Goal: Communication & Community: Share content

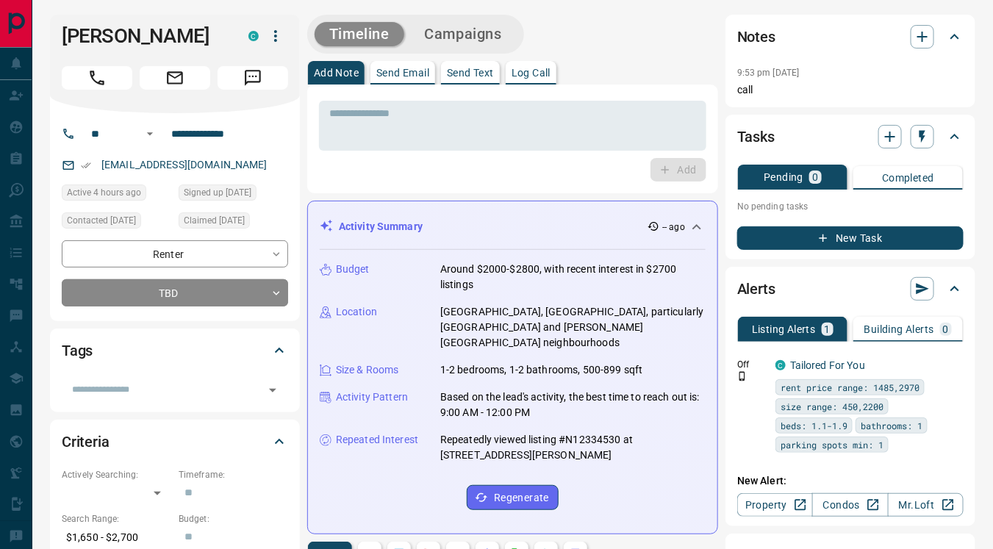
click at [458, 72] on p "Send Text" at bounding box center [470, 73] width 47 height 10
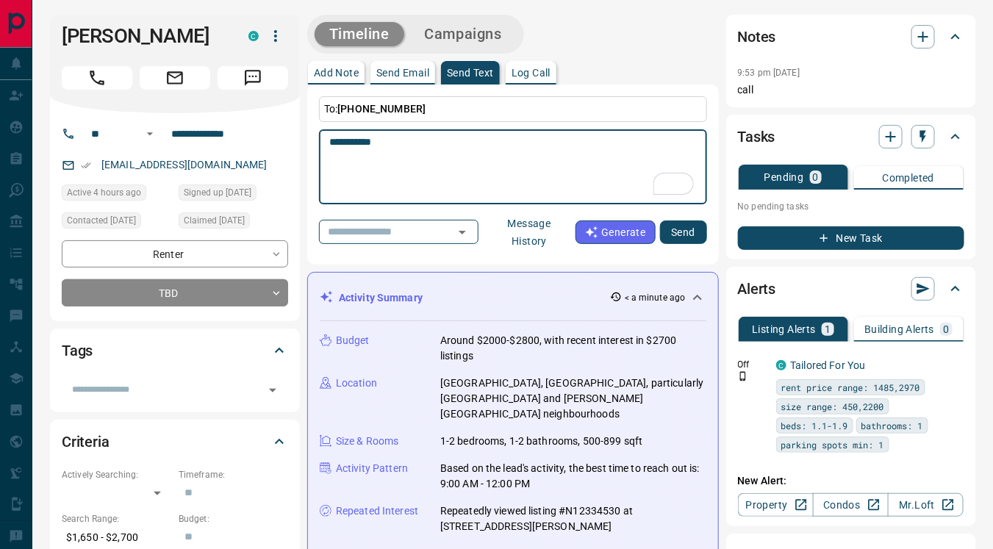
paste textarea "**********"
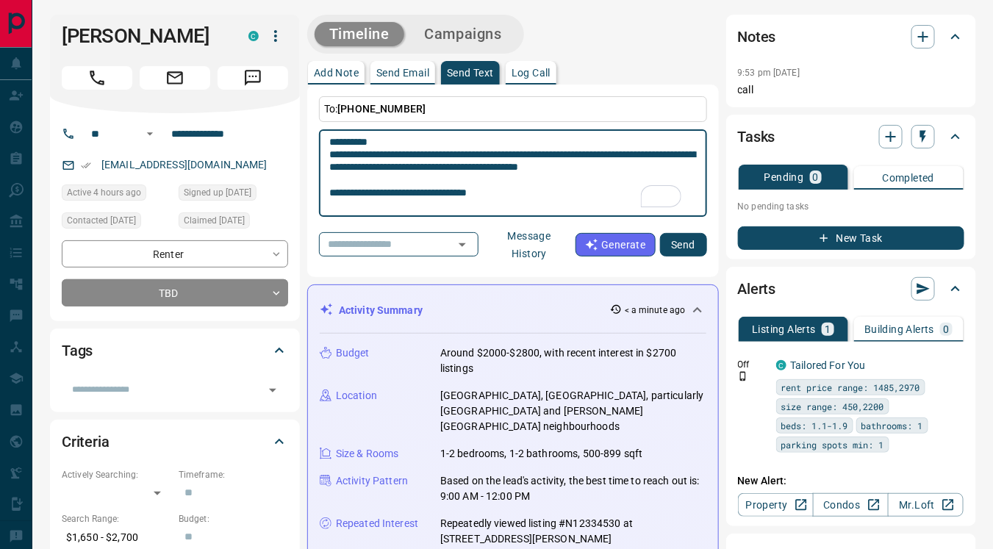
type textarea "**********"
click at [683, 250] on button "Send" at bounding box center [683, 245] width 47 height 24
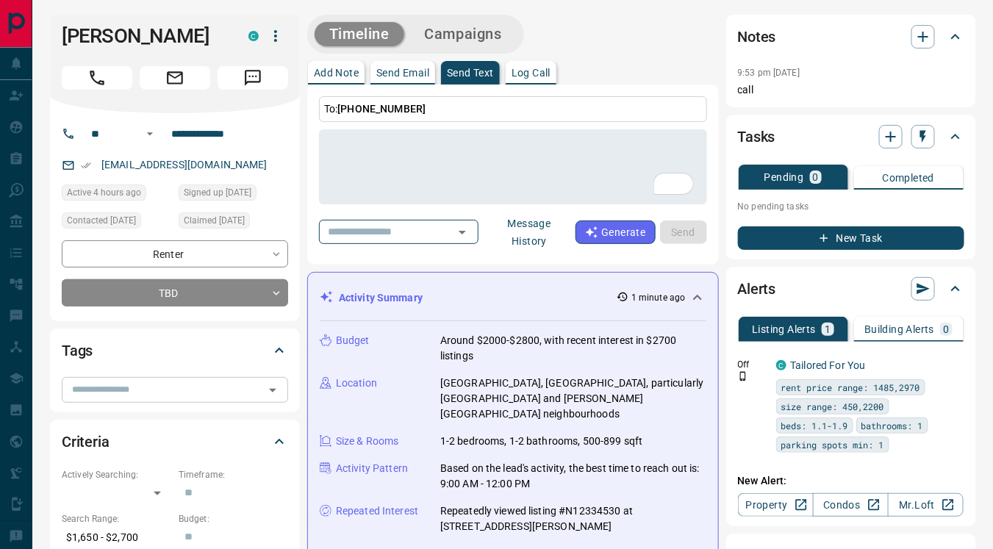
click at [208, 393] on input "text" at bounding box center [162, 389] width 193 height 16
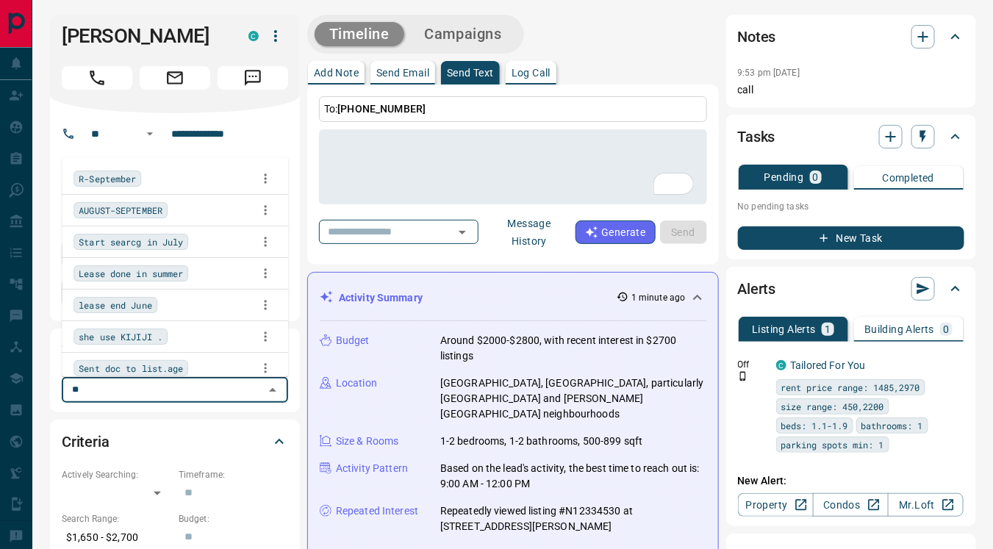
type input "***"
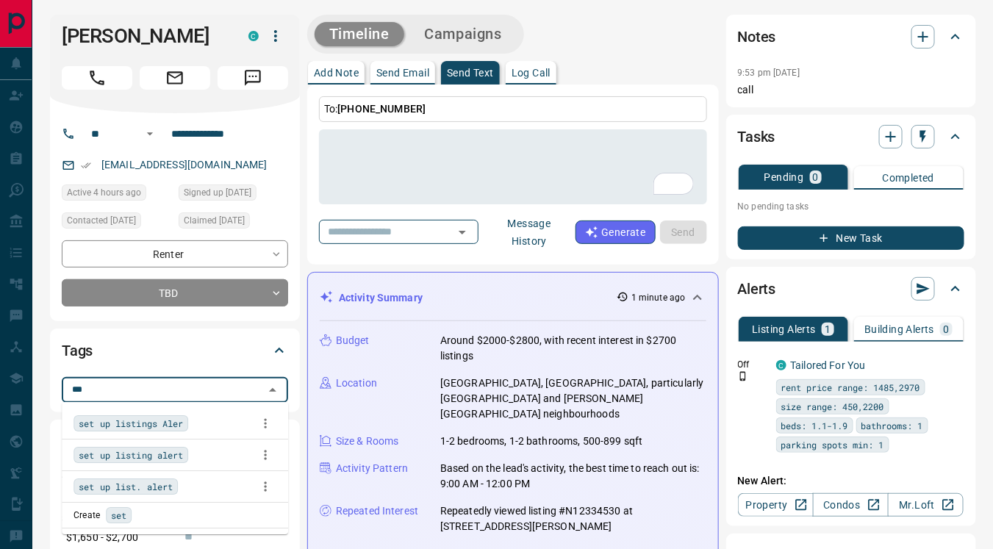
click at [207, 424] on div "set up listings Aler" at bounding box center [174, 423] width 203 height 22
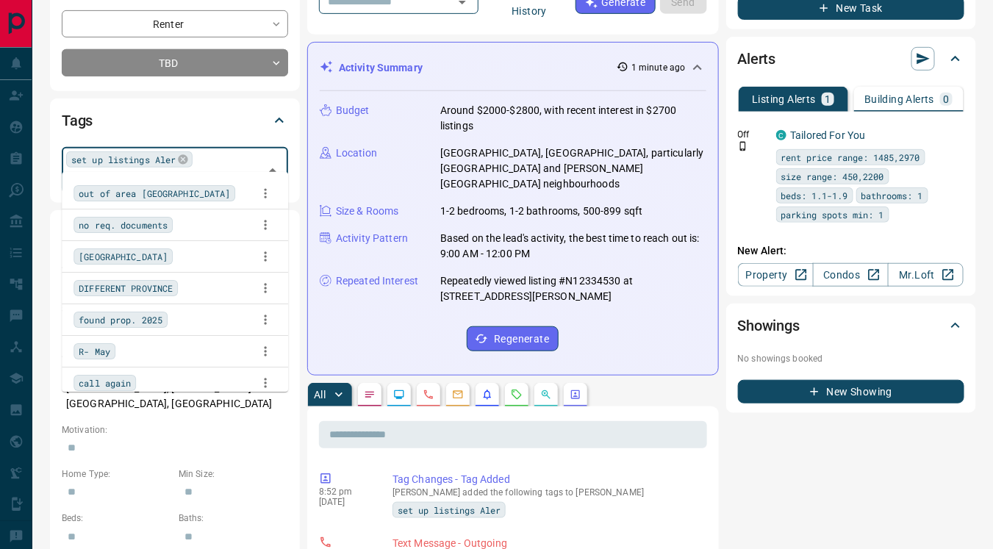
scroll to position [231, 0]
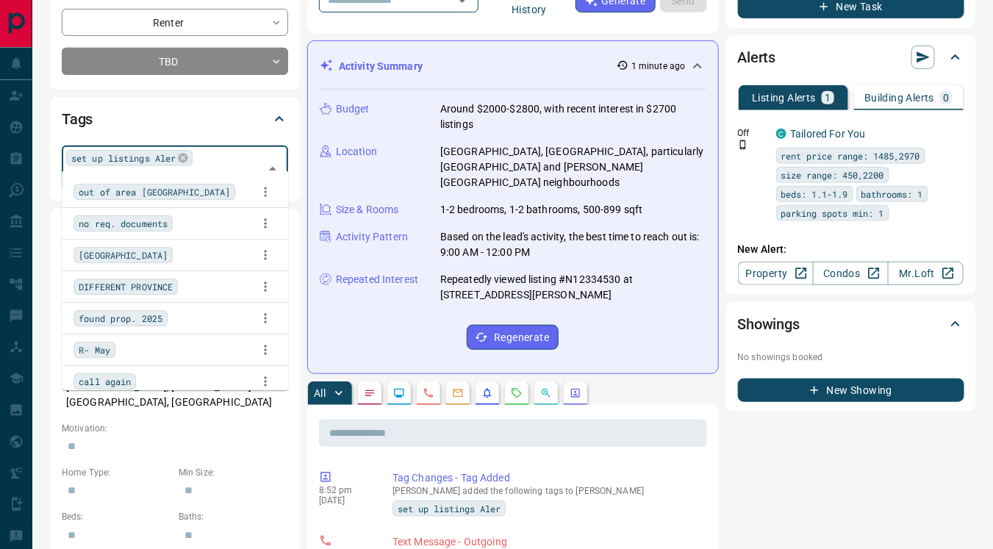
click at [402, 387] on icon "Lead Browsing Activity" at bounding box center [399, 393] width 12 height 12
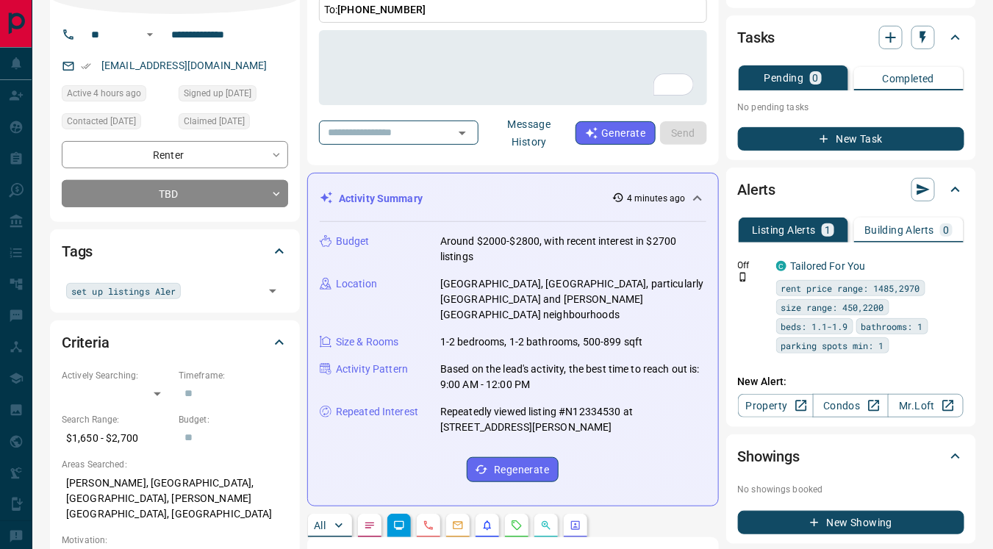
scroll to position [0, 0]
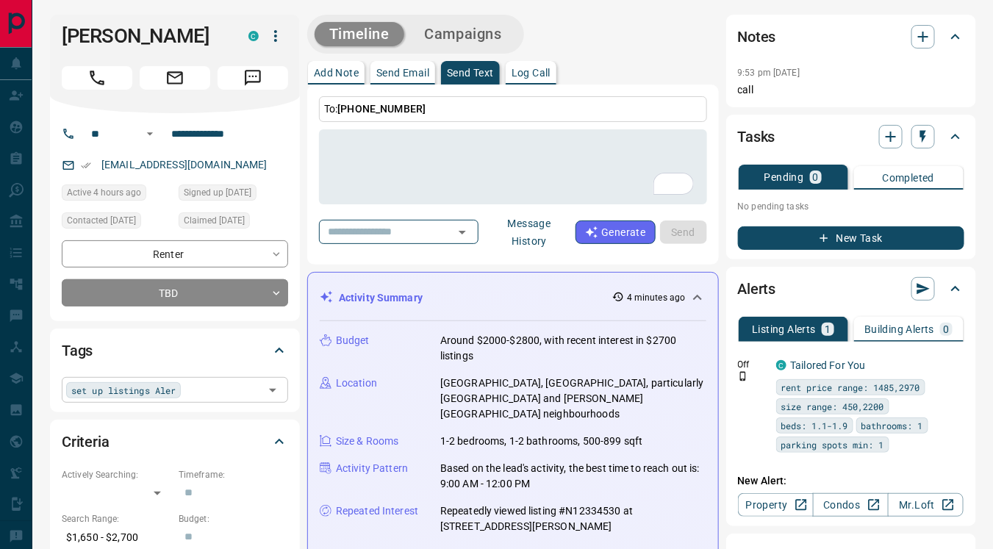
click at [198, 382] on input "text" at bounding box center [222, 389] width 74 height 16
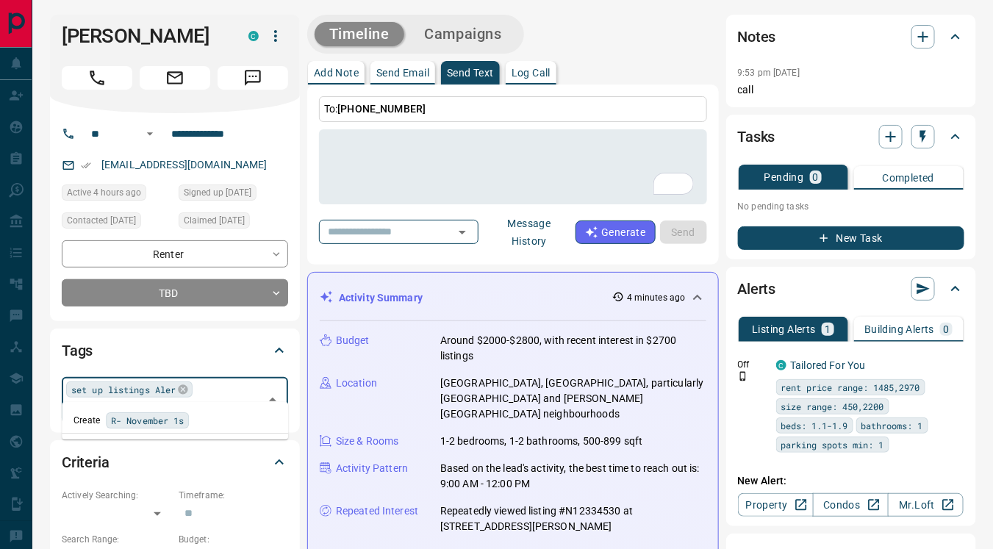
type input "**********"
click at [209, 415] on div "Create R- [DATE]" at bounding box center [174, 420] width 203 height 16
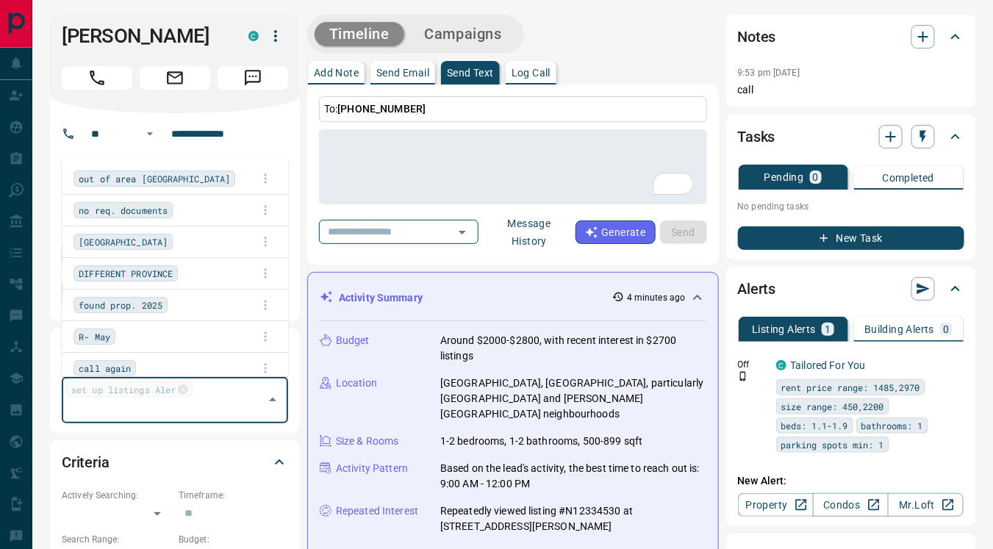
scroll to position [0, 0]
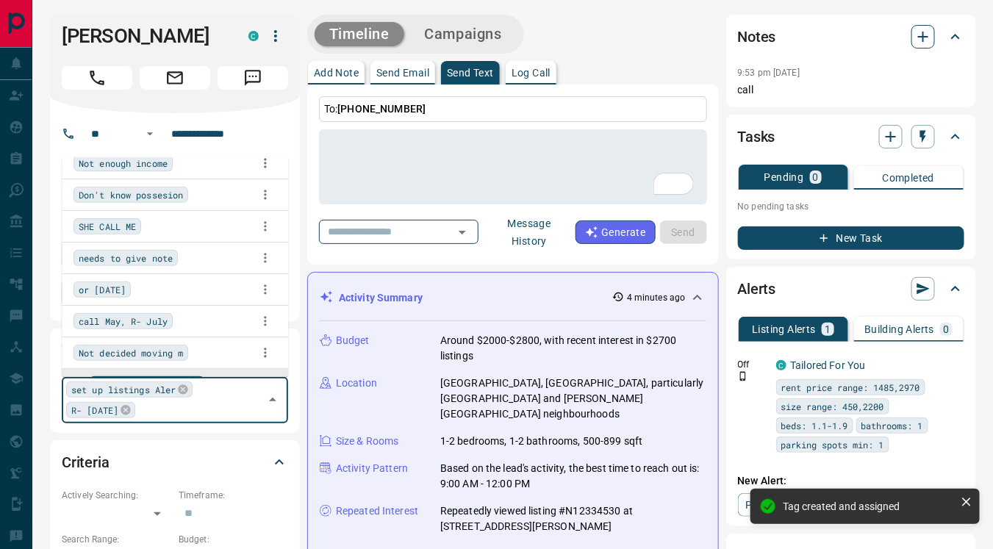
click at [925, 33] on icon "button" at bounding box center [923, 37] width 18 height 18
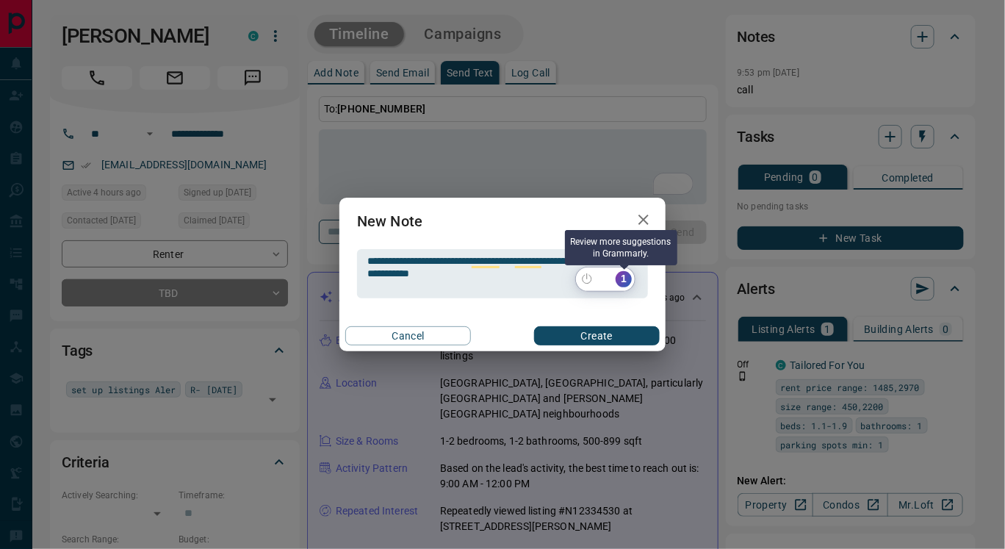
click at [628, 284] on div "1" at bounding box center [624, 279] width 16 height 16
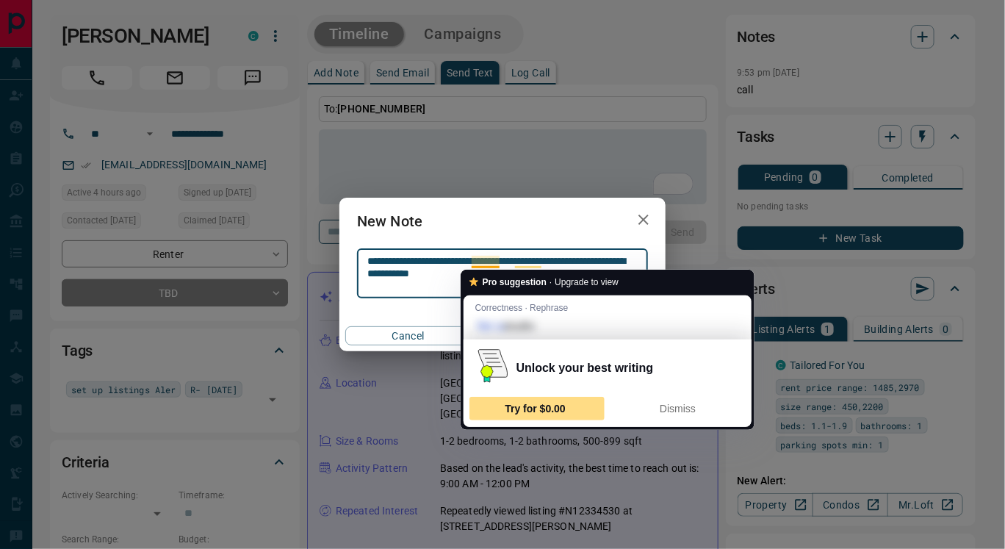
click at [531, 408] on span "Try for $0.00" at bounding box center [535, 409] width 61 height 12
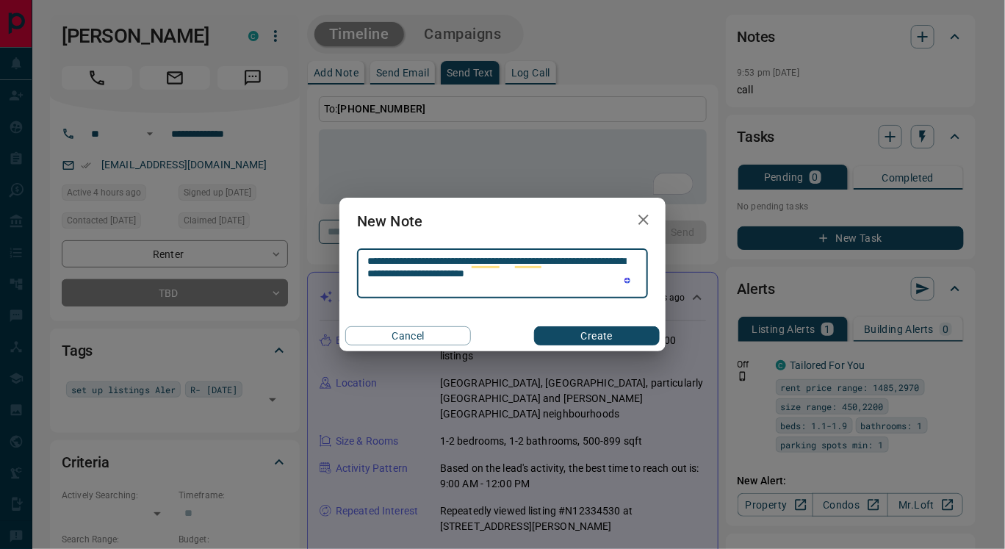
type textarea "**********"
click at [619, 342] on button "Create" at bounding box center [597, 335] width 126 height 19
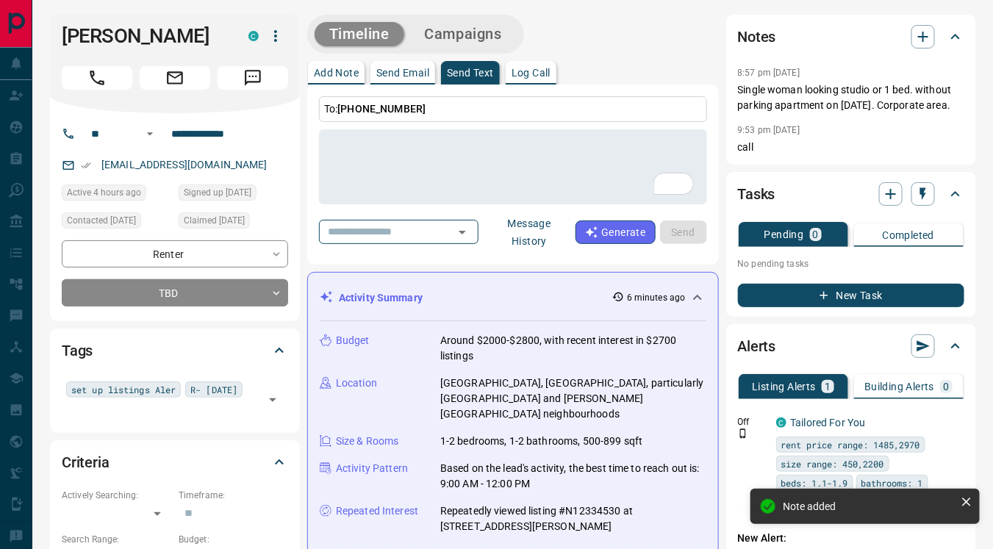
click at [526, 225] on button "Message History" at bounding box center [529, 232] width 93 height 41
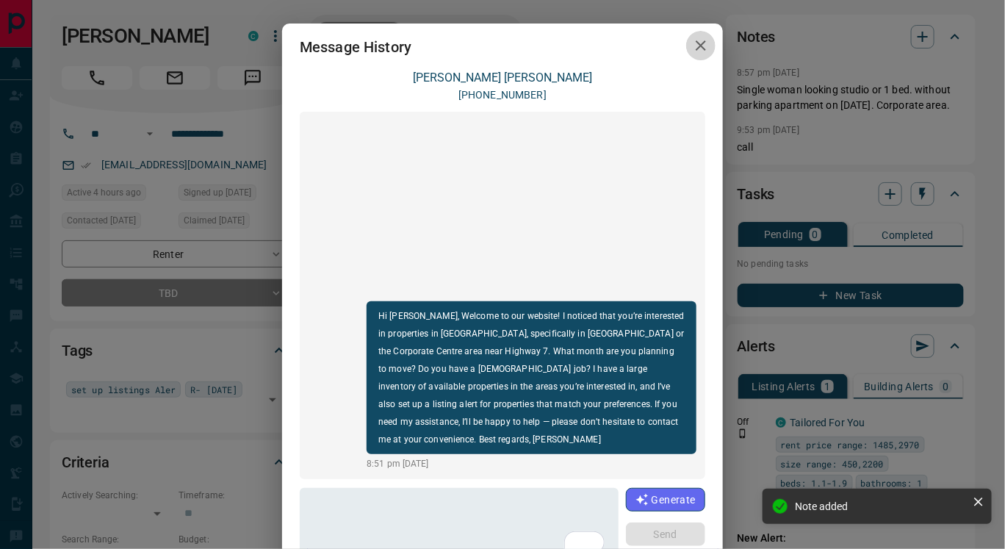
click at [695, 43] on icon "button" at bounding box center [701, 46] width 18 height 18
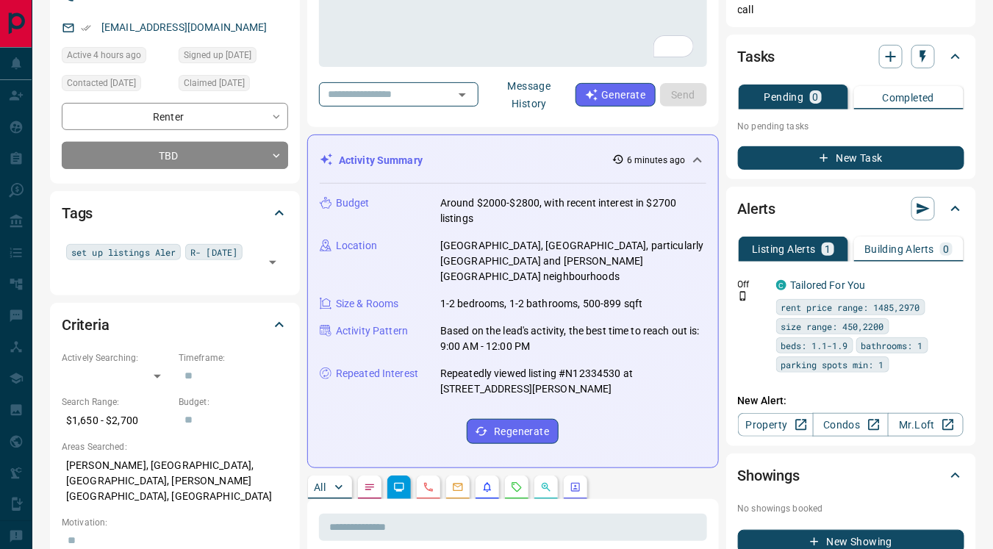
scroll to position [139, 0]
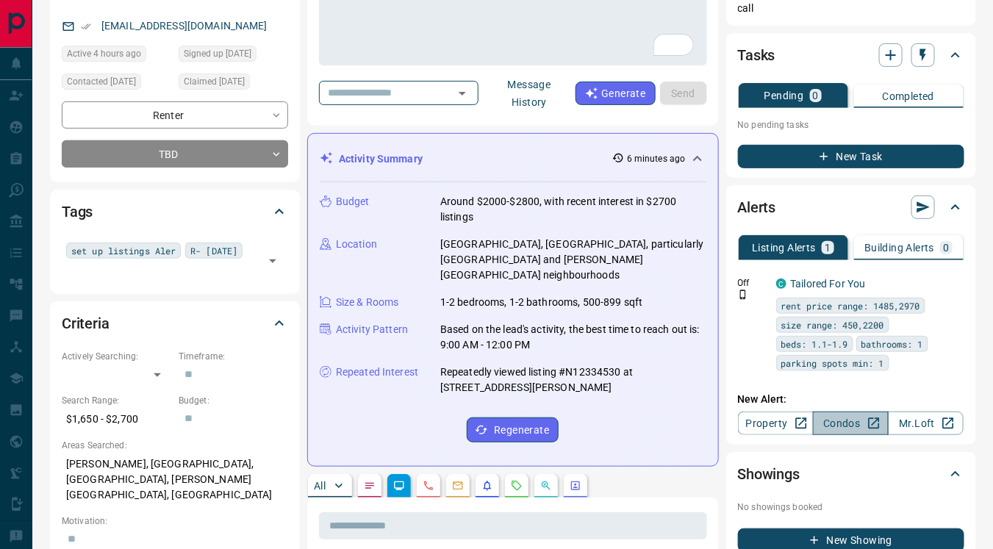
click at [849, 418] on link "Condos" at bounding box center [851, 423] width 76 height 24
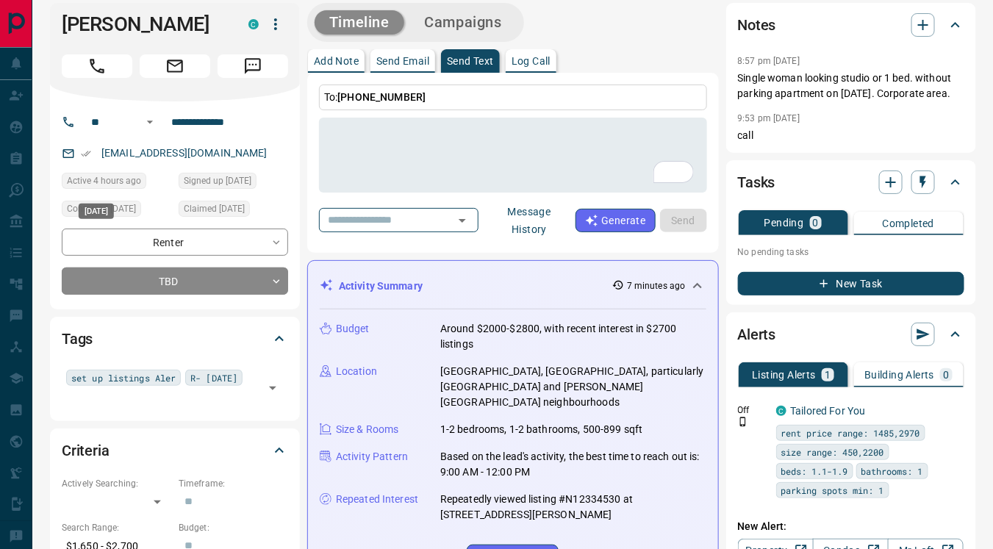
scroll to position [11, 0]
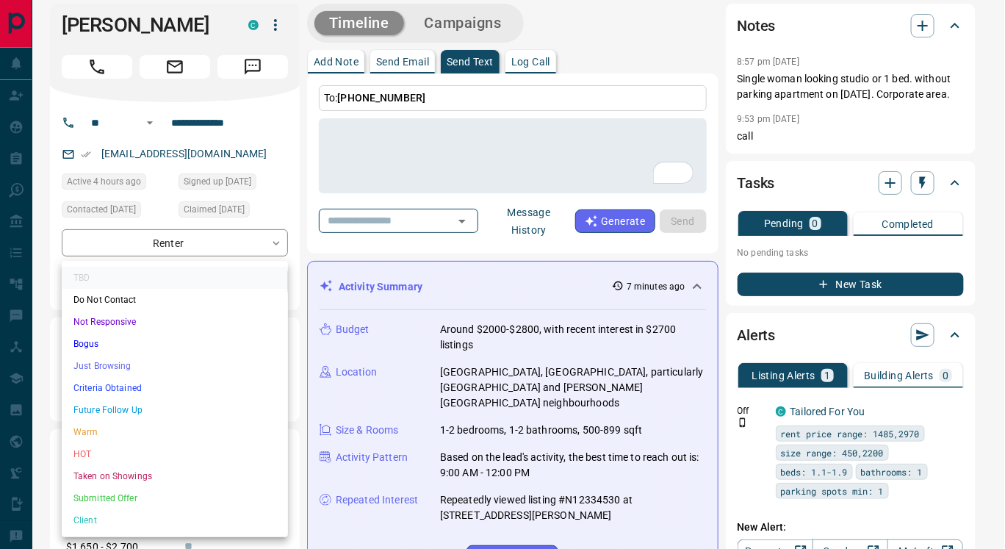
click at [175, 386] on li "Criteria Obtained" at bounding box center [175, 388] width 226 height 22
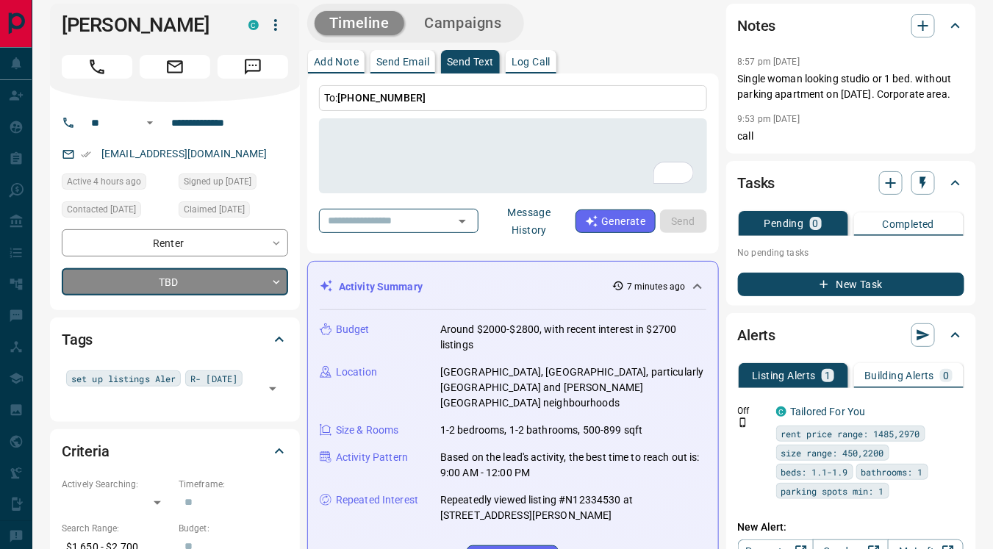
type input "*"
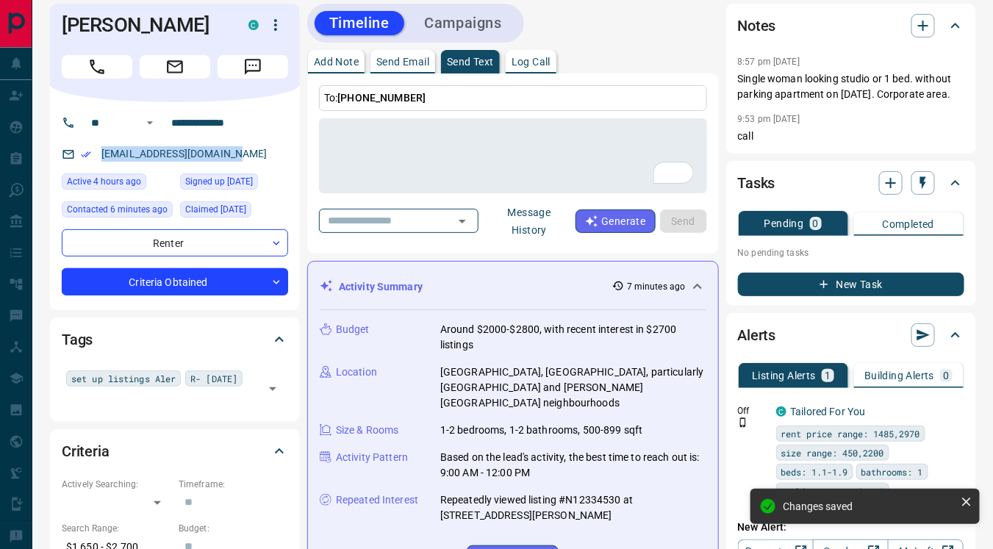
drag, startPoint x: 97, startPoint y: 149, endPoint x: 257, endPoint y: 155, distance: 160.3
click at [257, 155] on div "[EMAIL_ADDRESS][DOMAIN_NAME]" at bounding box center [175, 154] width 226 height 24
copy link "[EMAIL_ADDRESS][DOMAIN_NAME]"
